Goal: Answer question/provide support: Answer question/provide support

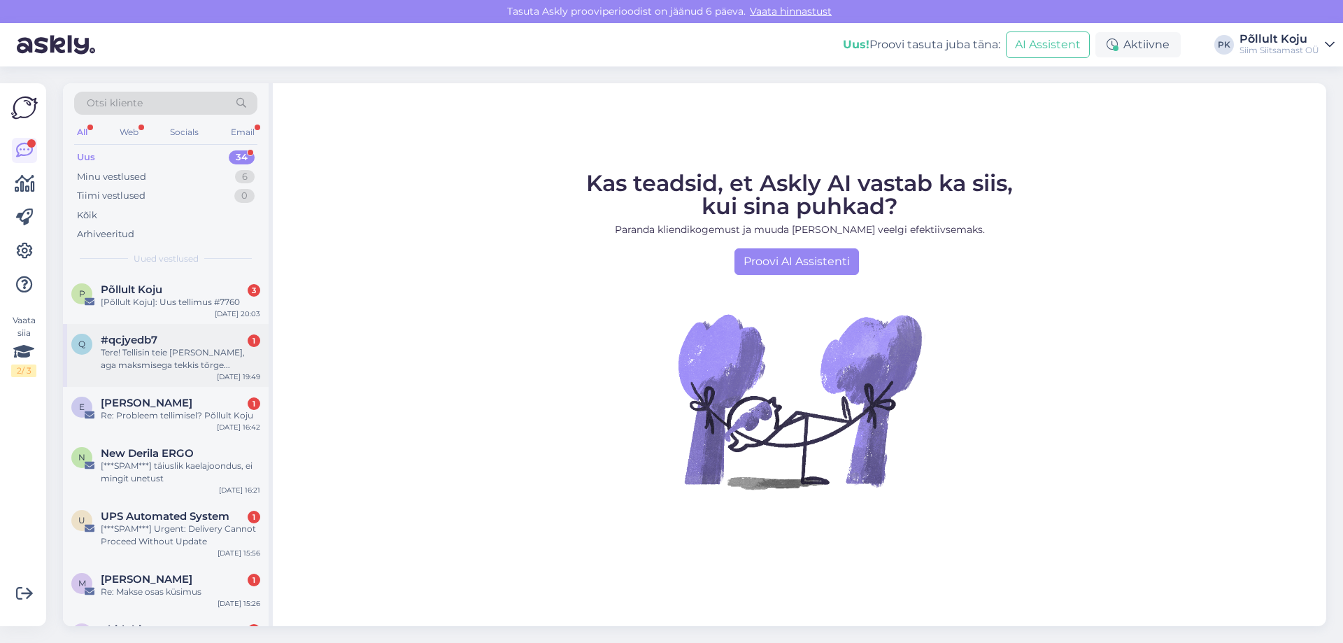
click at [175, 351] on div "Tere! Tellisin teie [PERSON_NAME], aga maksmisega tekkis tõrge..." at bounding box center [180, 358] width 159 height 25
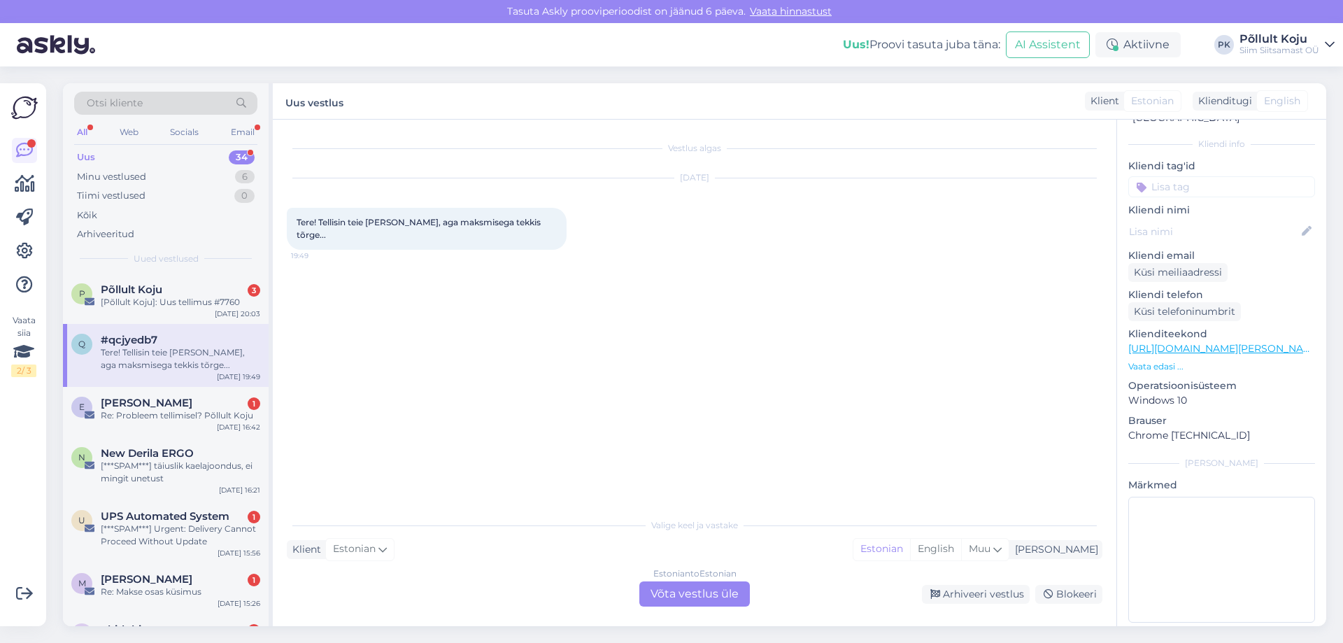
scroll to position [73, 0]
click at [1163, 357] on p "Vaata edasi ..." at bounding box center [1221, 363] width 187 height 13
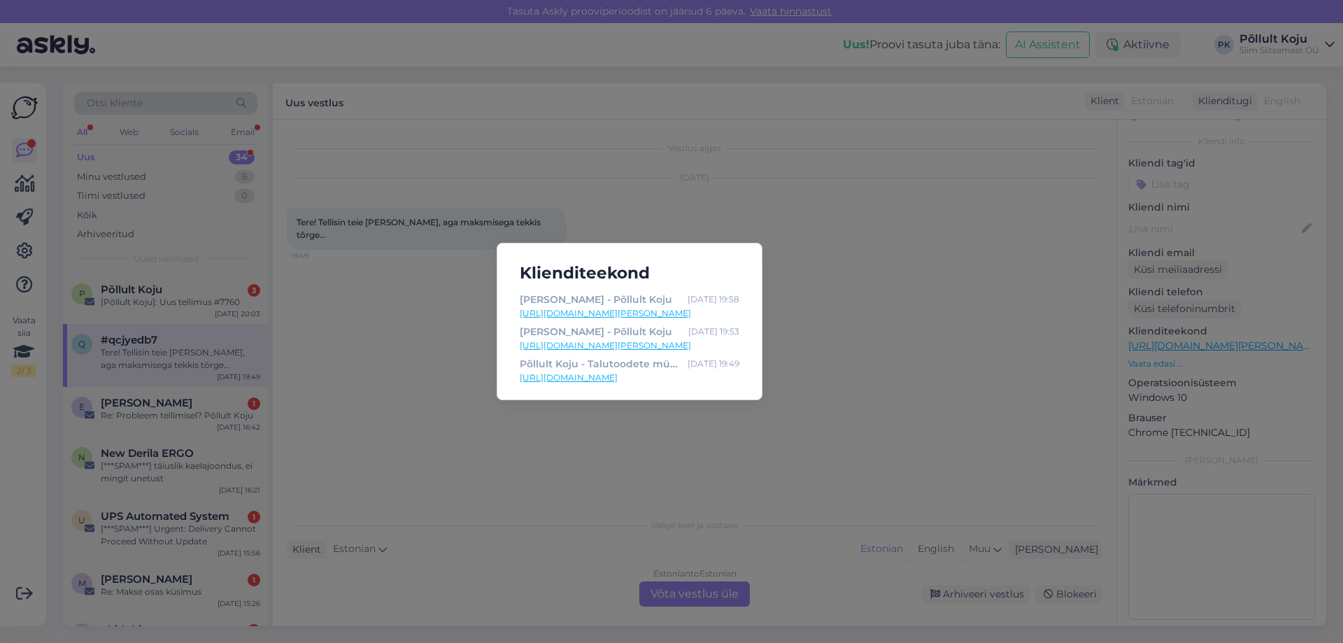
click at [709, 315] on link "[URL][DOMAIN_NAME][PERSON_NAME]" at bounding box center [630, 313] width 220 height 13
click at [862, 287] on div "Klienditeekond [PERSON_NAME] - Põllult Koju [DATE] 19:58 [URL][DOMAIN_NAME][PER…" at bounding box center [671, 321] width 1343 height 643
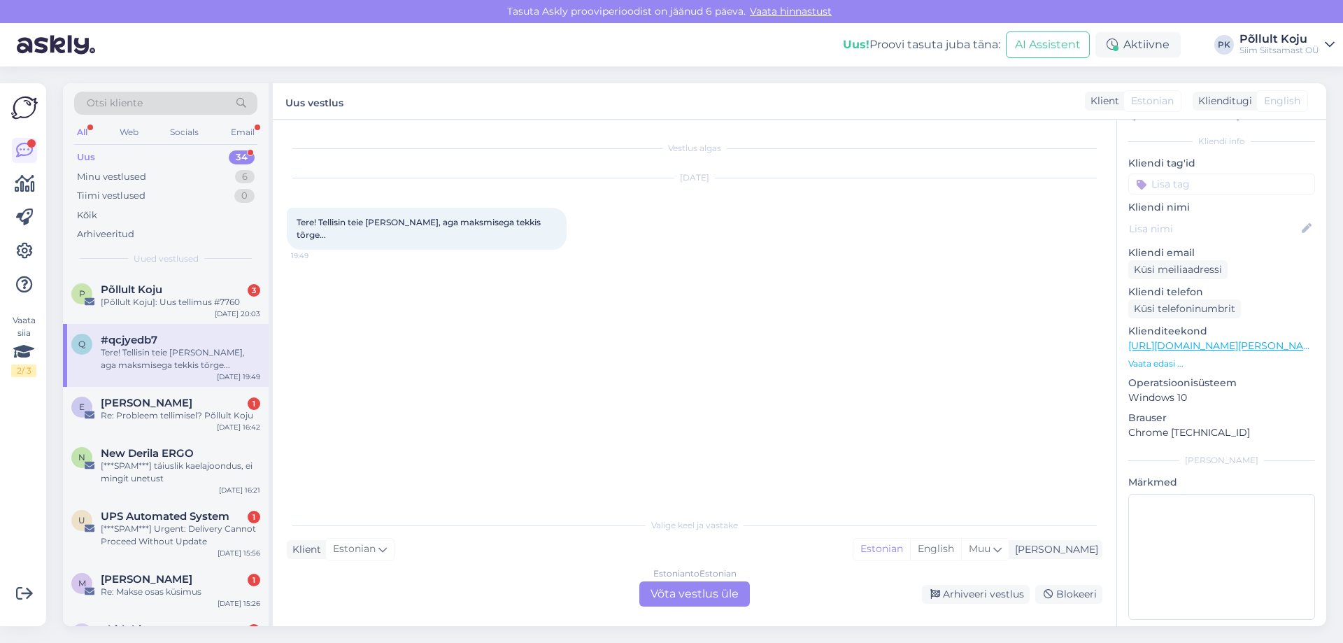
click at [652, 606] on div "Estonian to Estonian Võta vestlus üle" at bounding box center [694, 593] width 110 height 25
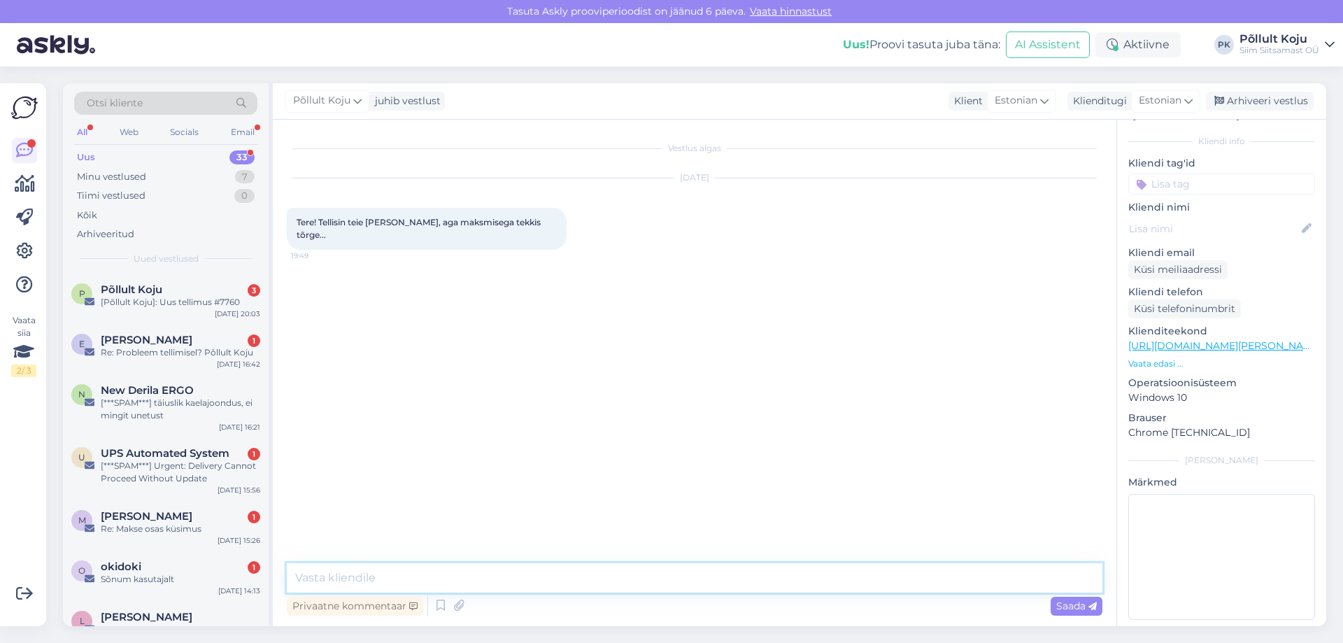
click at [381, 581] on textarea at bounding box center [694, 577] width 815 height 29
type textarea "t"
type textarea "Tere! [PERSON_NAME] näen nagu oleks tellimus läbi tulnud ja makstud on kaardiga."
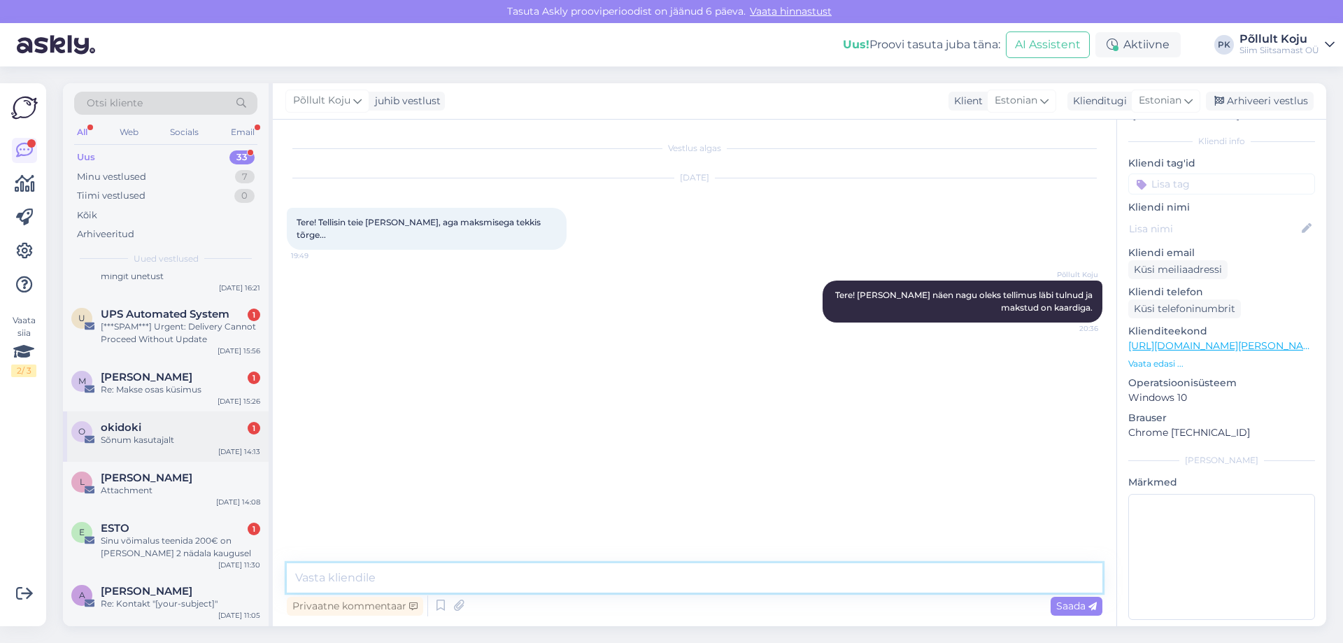
scroll to position [140, 0]
